Goal: Information Seeking & Learning: Learn about a topic

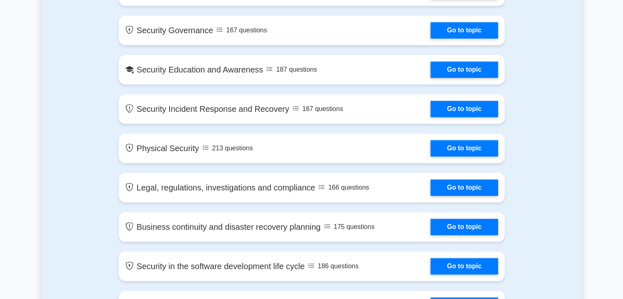
scroll to position [872, 0]
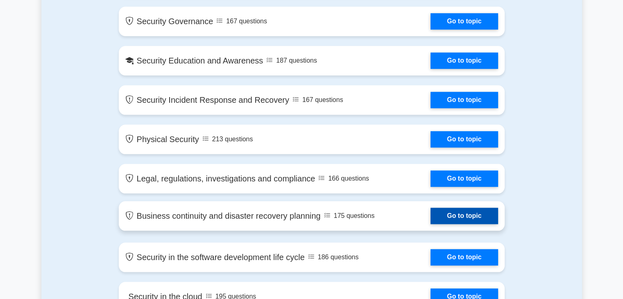
click at [457, 216] on link "Go to topic" at bounding box center [464, 216] width 67 height 16
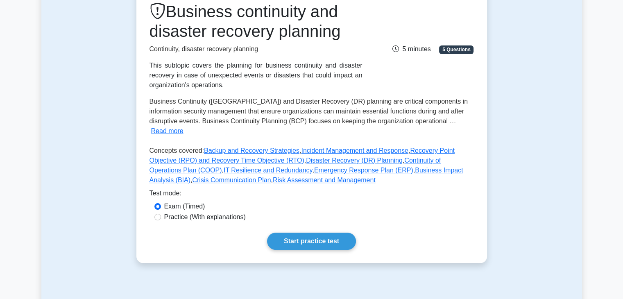
scroll to position [113, 0]
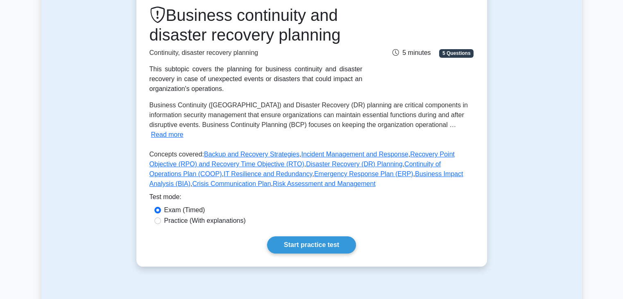
drag, startPoint x: 629, startPoint y: 30, endPoint x: 629, endPoint y: 58, distance: 27.9
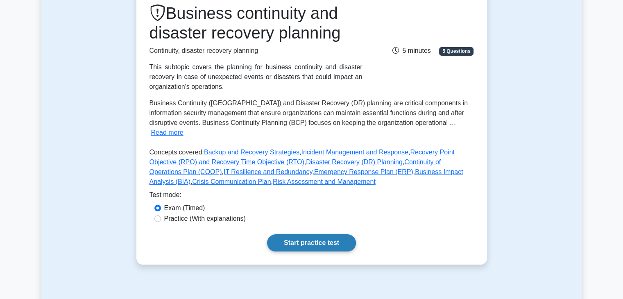
click at [320, 235] on link "Start practice test" at bounding box center [311, 242] width 89 height 17
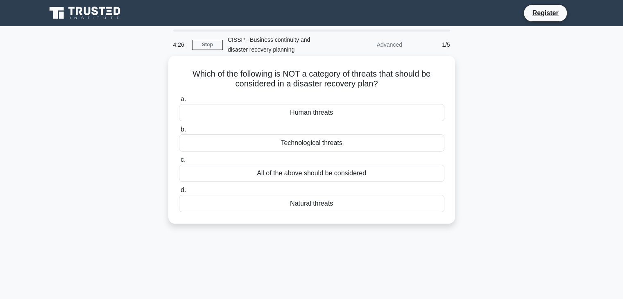
click at [318, 178] on div "All of the above should be considered" at bounding box center [312, 173] width 266 height 17
click at [179, 163] on input "c. All of the above should be considered" at bounding box center [179, 159] width 0 height 5
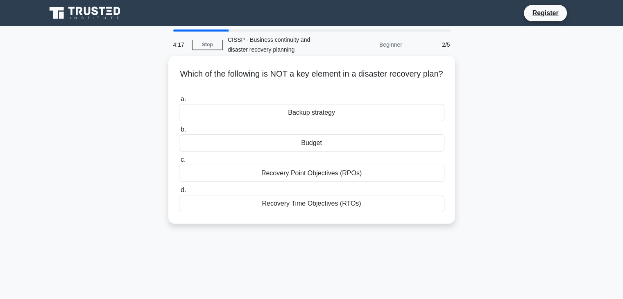
click at [311, 211] on div "Recovery Time Objectives (RTOs)" at bounding box center [312, 203] width 266 height 17
click at [179, 193] on input "d. Recovery Time Objectives (RTOs)" at bounding box center [179, 190] width 0 height 5
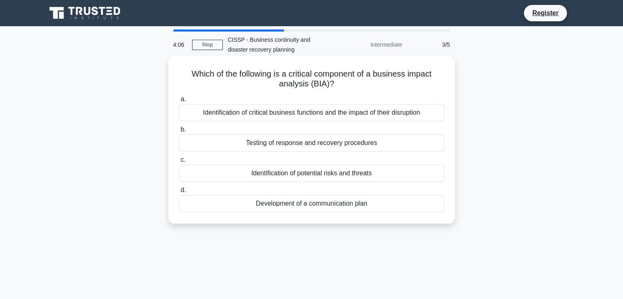
click at [331, 114] on div "Identification of critical business functions and the impact of their disruption" at bounding box center [312, 112] width 266 height 17
click at [179, 102] on input "a. Identification of critical business functions and the impact of their disrup…" at bounding box center [179, 99] width 0 height 5
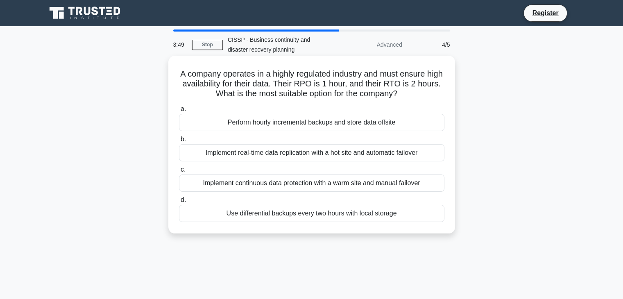
click at [269, 151] on div "Implement real-time data replication with a hot site and automatic failover" at bounding box center [312, 152] width 266 height 17
click at [179, 142] on input "b. Implement real-time data replication with a hot site and automatic failover" at bounding box center [179, 139] width 0 height 5
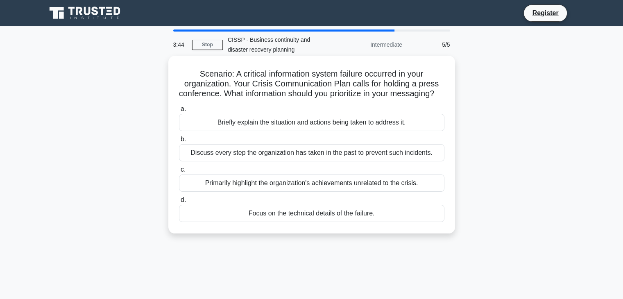
click at [276, 161] on div "Discuss every step the organization has taken in the past to prevent such incid…" at bounding box center [312, 152] width 266 height 17
click at [179, 142] on input "b. Discuss every step the organization has taken in the past to prevent such in…" at bounding box center [179, 139] width 0 height 5
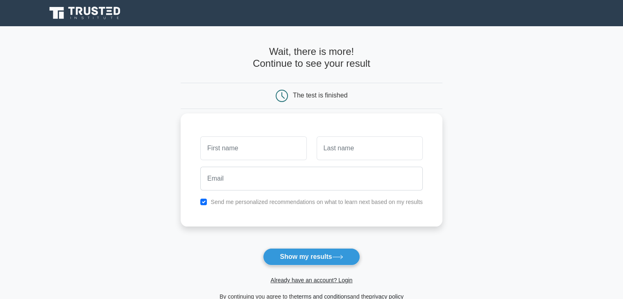
click at [269, 155] on input "text" at bounding box center [253, 148] width 106 height 24
type input "reddy"
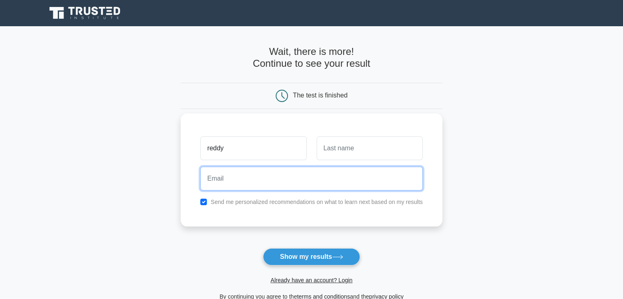
click at [225, 177] on input "email" at bounding box center [311, 179] width 222 height 24
type input "john23@gmail.com"
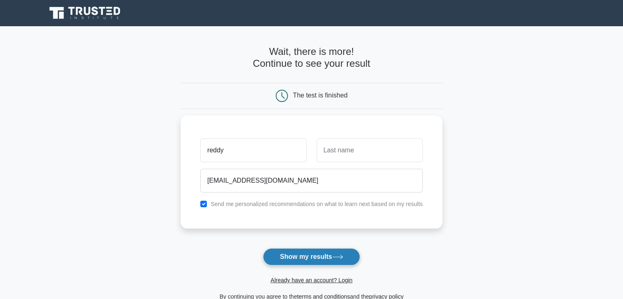
click at [332, 259] on button "Show my results" at bounding box center [311, 256] width 97 height 17
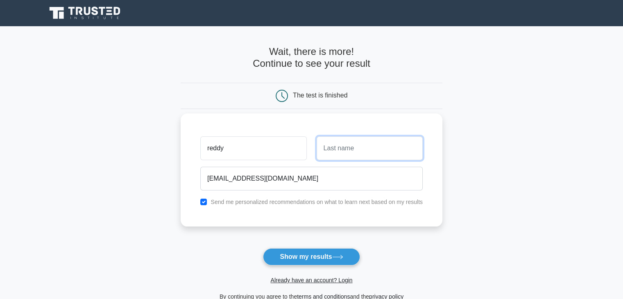
click at [349, 153] on input "text" at bounding box center [370, 148] width 106 height 24
type input "Reddy"
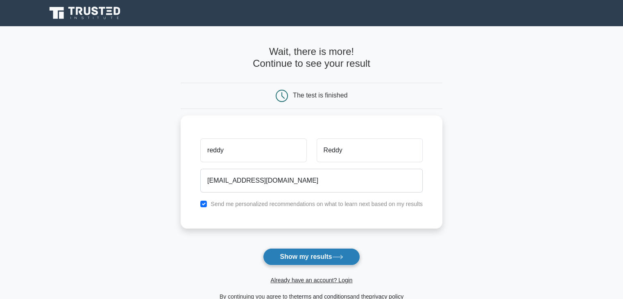
click at [309, 253] on button "Show my results" at bounding box center [311, 256] width 97 height 17
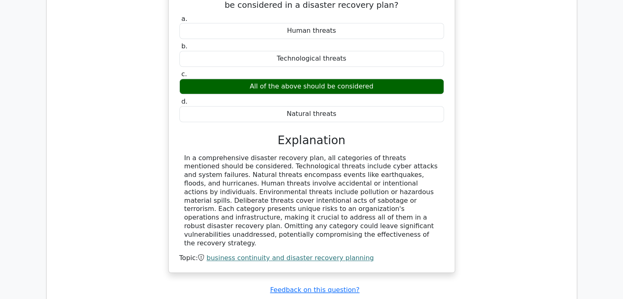
scroll to position [697, 0]
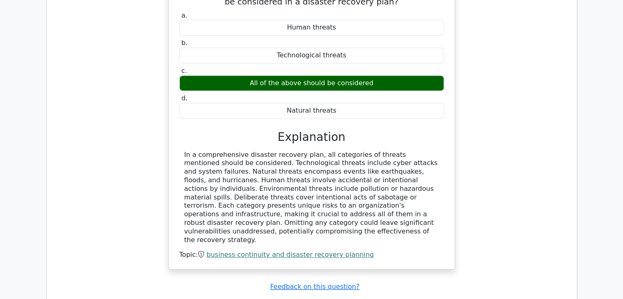
drag, startPoint x: 622, startPoint y: 169, endPoint x: 625, endPoint y: 175, distance: 6.6
click at [623, 175] on html "Go Premium Reddy" at bounding box center [311, 57] width 623 height 1509
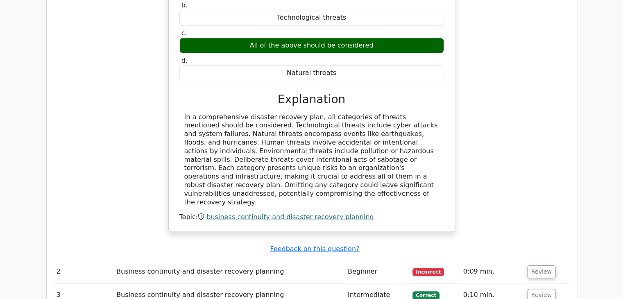
scroll to position [743, 0]
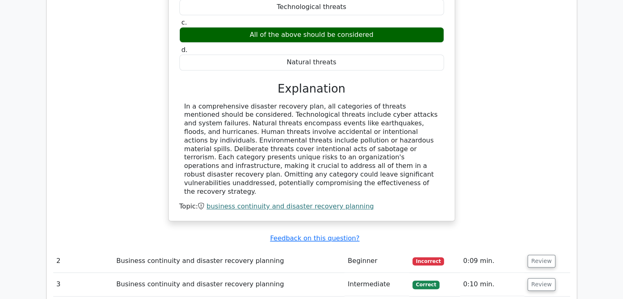
click at [188, 250] on td "Business continuity and disaster recovery planning" at bounding box center [229, 261] width 232 height 23
click at [537, 255] on button "Review" at bounding box center [542, 261] width 28 height 13
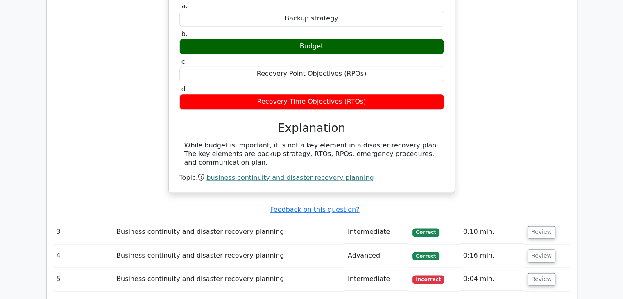
scroll to position [1091, 0]
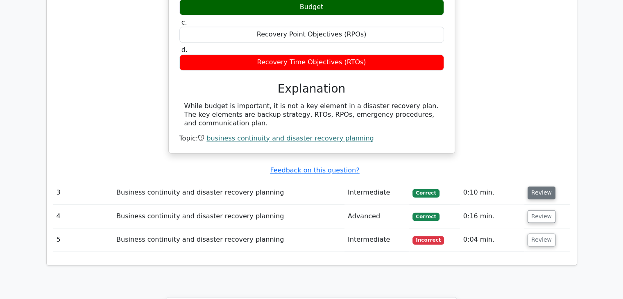
click at [536, 186] on button "Review" at bounding box center [542, 192] width 28 height 13
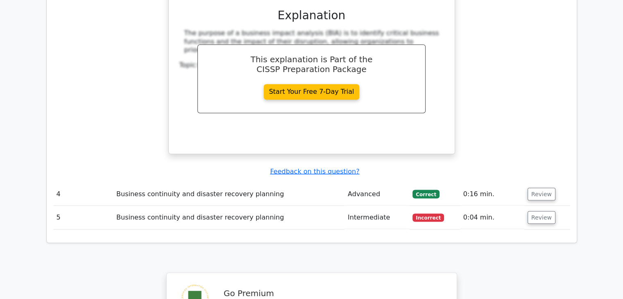
scroll to position [1449, 0]
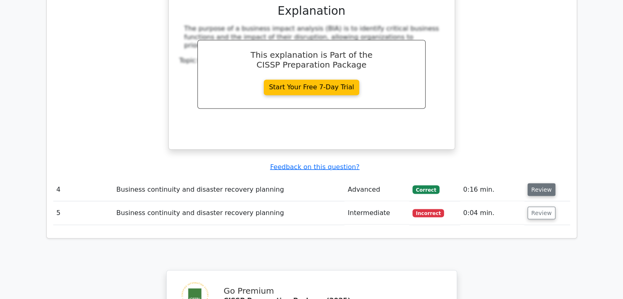
click at [541, 183] on button "Review" at bounding box center [542, 189] width 28 height 13
click at [535, 183] on button "Review" at bounding box center [542, 189] width 28 height 13
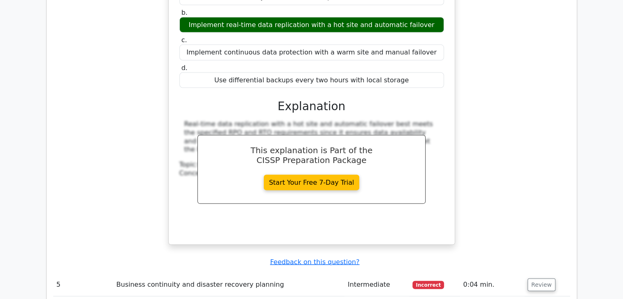
scroll to position [1743, 0]
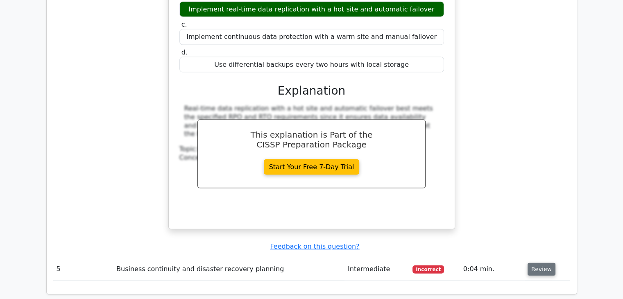
click at [529, 263] on button "Review" at bounding box center [542, 269] width 28 height 13
click at [535, 263] on button "Review" at bounding box center [542, 269] width 28 height 13
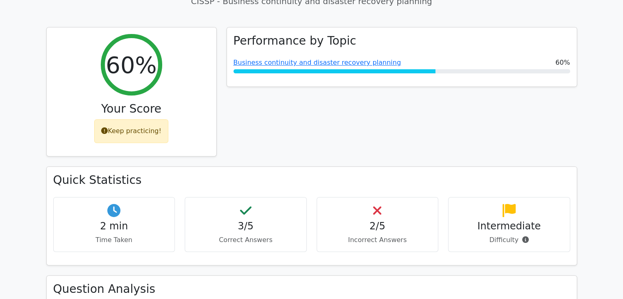
scroll to position [0, 0]
